Goal: Information Seeking & Learning: Learn about a topic

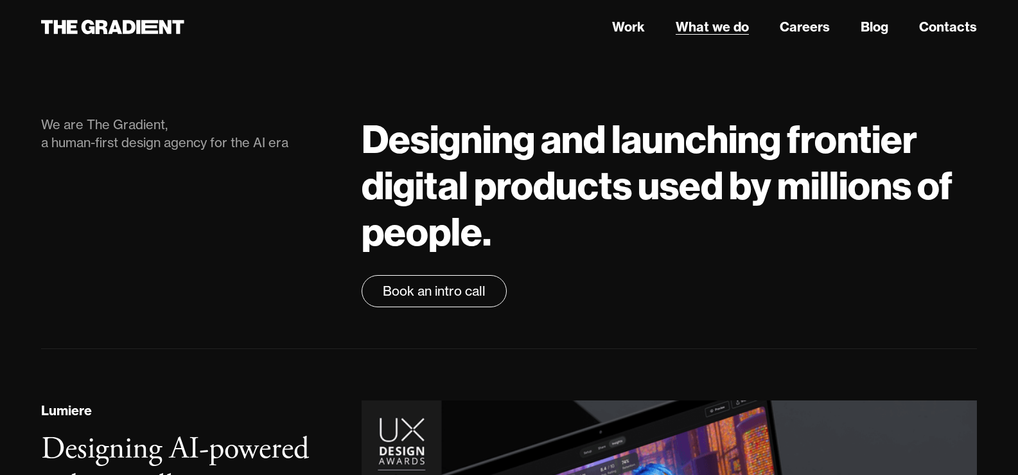
click at [713, 20] on link "What we do" at bounding box center [712, 26] width 73 height 19
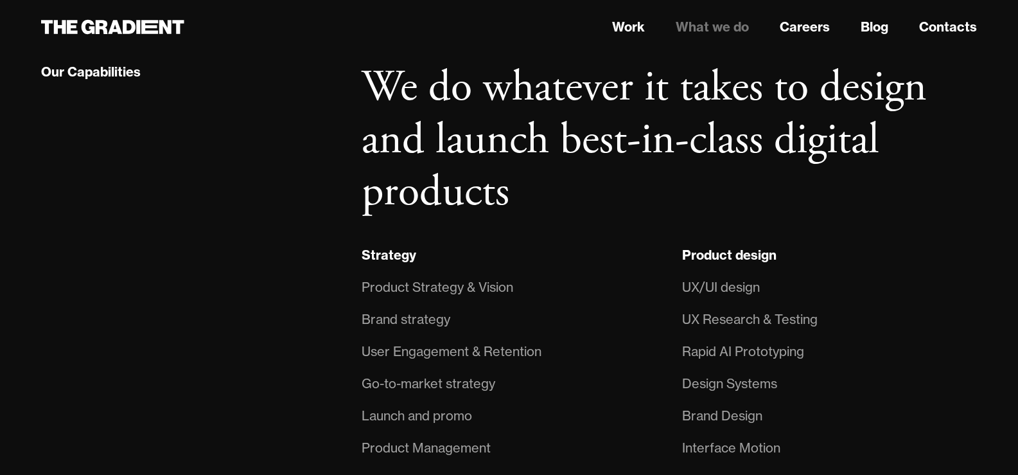
scroll to position [514, 0]
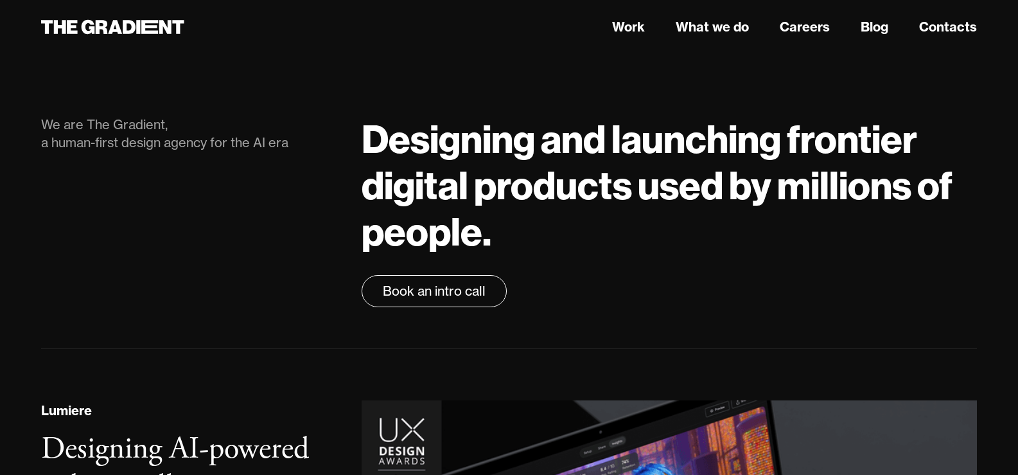
drag, startPoint x: 104, startPoint y: 0, endPoint x: 372, endPoint y: 132, distance: 298.7
click at [372, 132] on h1 "Designing and launching frontier digital products used by millions of people." at bounding box center [669, 185] width 615 height 139
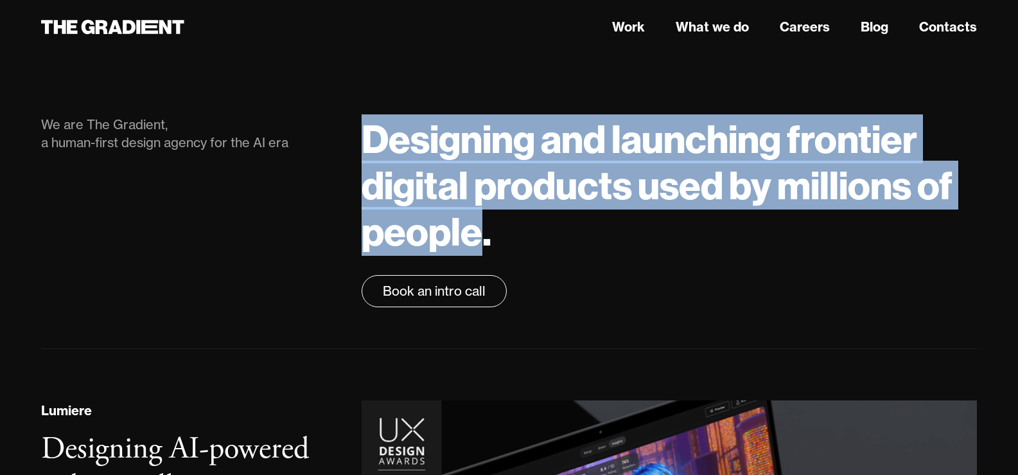
drag, startPoint x: 372, startPoint y: 132, endPoint x: 455, endPoint y: 223, distance: 123.2
click at [455, 223] on h1 "Designing and launching frontier digital products used by millions of people." at bounding box center [669, 185] width 615 height 139
click at [462, 237] on h1 "Designing and launching frontier digital products used by millions of people." at bounding box center [669, 185] width 615 height 139
drag, startPoint x: 462, startPoint y: 237, endPoint x: 393, endPoint y: 146, distance: 114.2
click at [393, 146] on h1 "Designing and launching frontier digital products used by millions of people." at bounding box center [669, 185] width 615 height 139
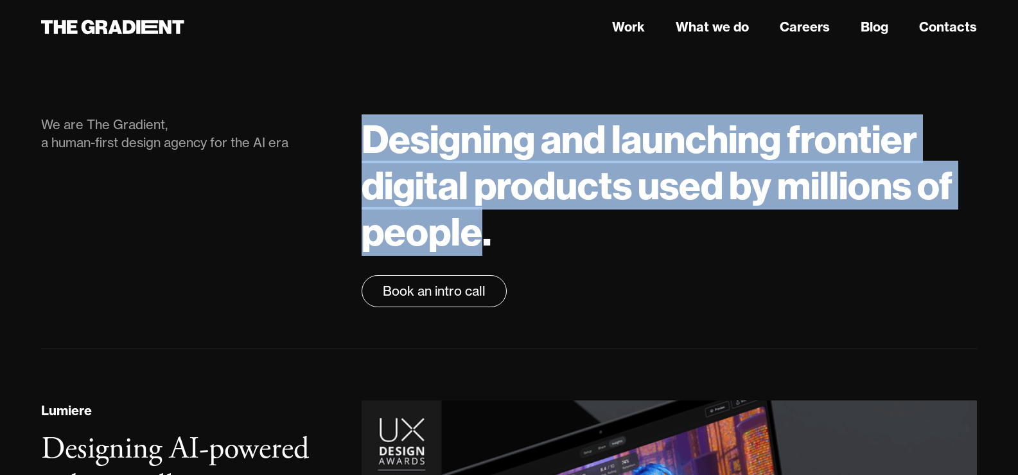
click at [393, 146] on h1 "Designing and launching frontier digital products used by millions of people." at bounding box center [669, 185] width 615 height 139
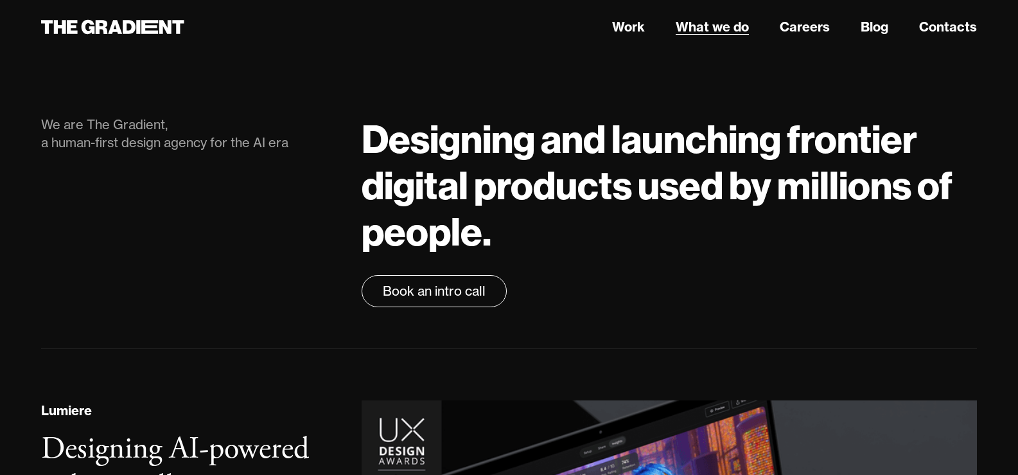
click at [721, 26] on link "What we do" at bounding box center [712, 26] width 73 height 19
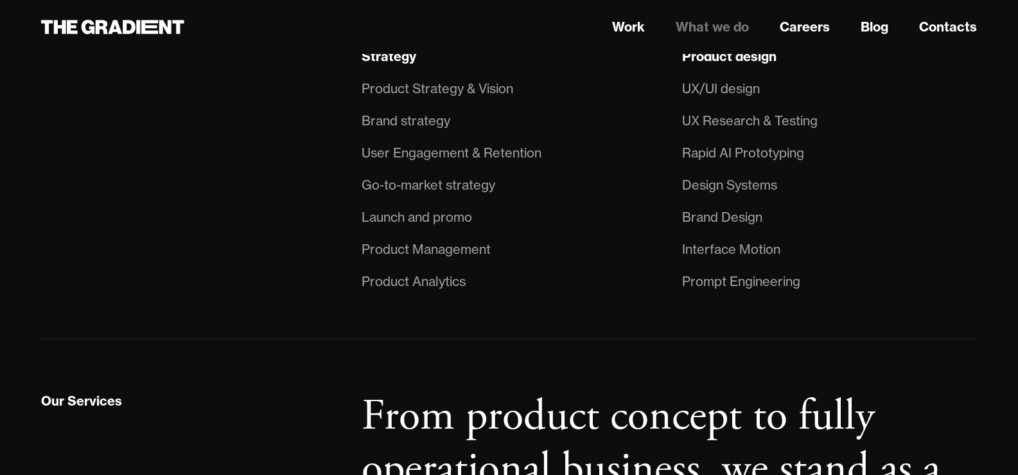
scroll to position [1027, 0]
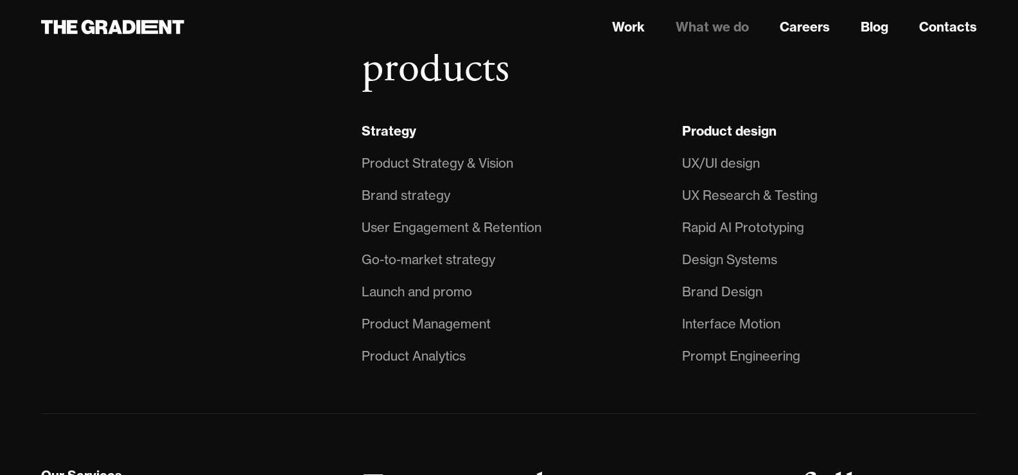
click at [721, 163] on div "UX/UI design" at bounding box center [721, 163] width 78 height 21
drag, startPoint x: 721, startPoint y: 163, endPoint x: 685, endPoint y: 162, distance: 36.0
click at [685, 162] on div "UX/UI design" at bounding box center [721, 163] width 78 height 21
drag, startPoint x: 685, startPoint y: 162, endPoint x: 758, endPoint y: 162, distance: 73.2
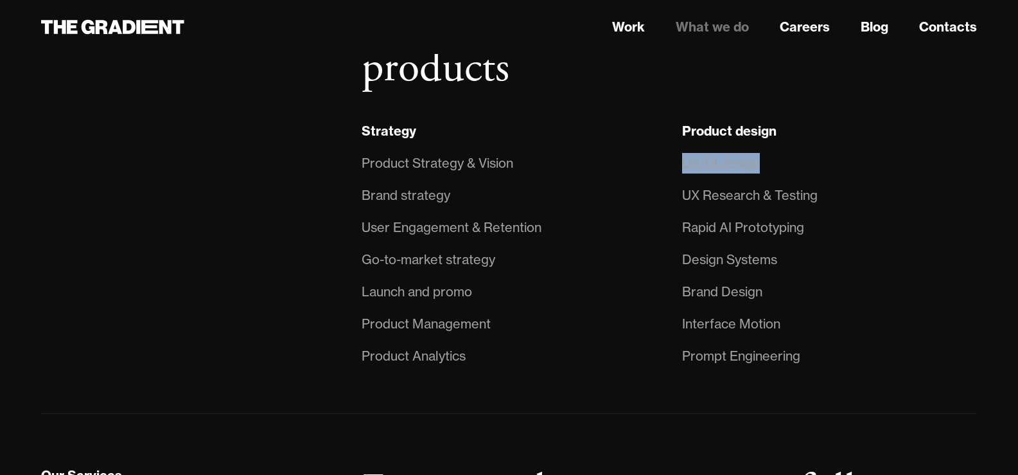
click at [758, 162] on div "UX/UI design" at bounding box center [721, 163] width 78 height 21
click at [751, 162] on div "UX/UI design" at bounding box center [721, 163] width 78 height 21
drag, startPoint x: 751, startPoint y: 162, endPoint x: 688, endPoint y: 155, distance: 63.3
click at [688, 155] on div "UX/UI design" at bounding box center [721, 163] width 78 height 21
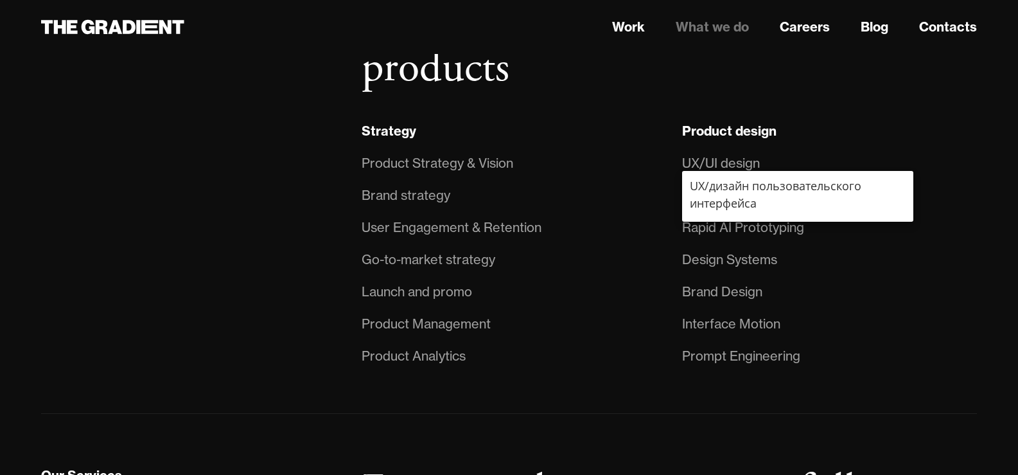
click at [685, 159] on div "UX/UI design" at bounding box center [721, 163] width 78 height 21
